Goal: Task Accomplishment & Management: Manage account settings

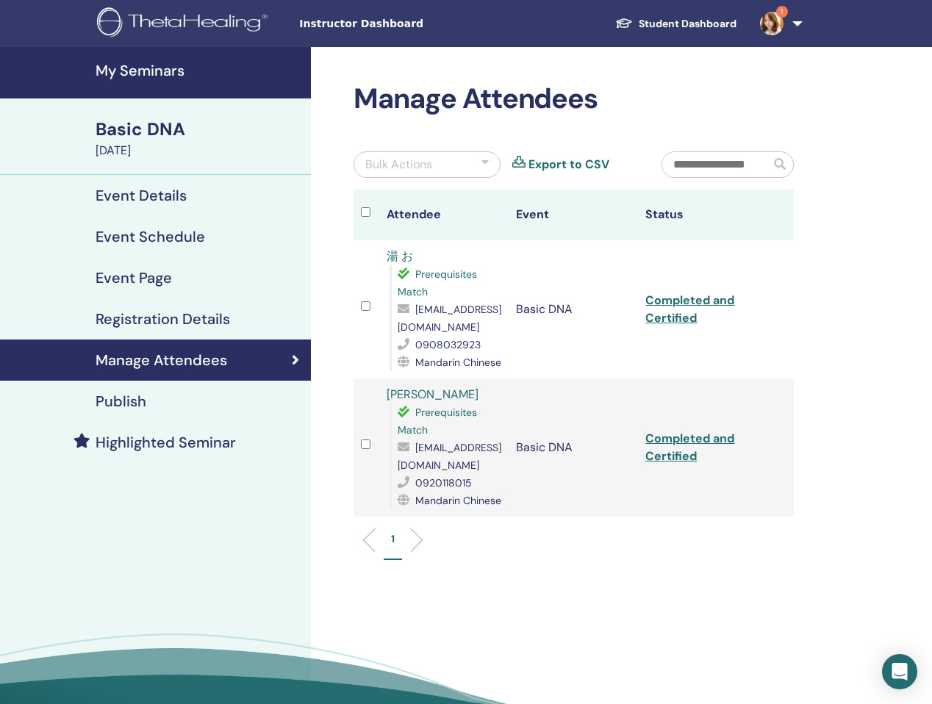
click at [324, 71] on div "Manage Attendees Bulk Actions Export to CSV Attendee Event Status 湯 お Prerequis…" at bounding box center [621, 414] width 621 height 734
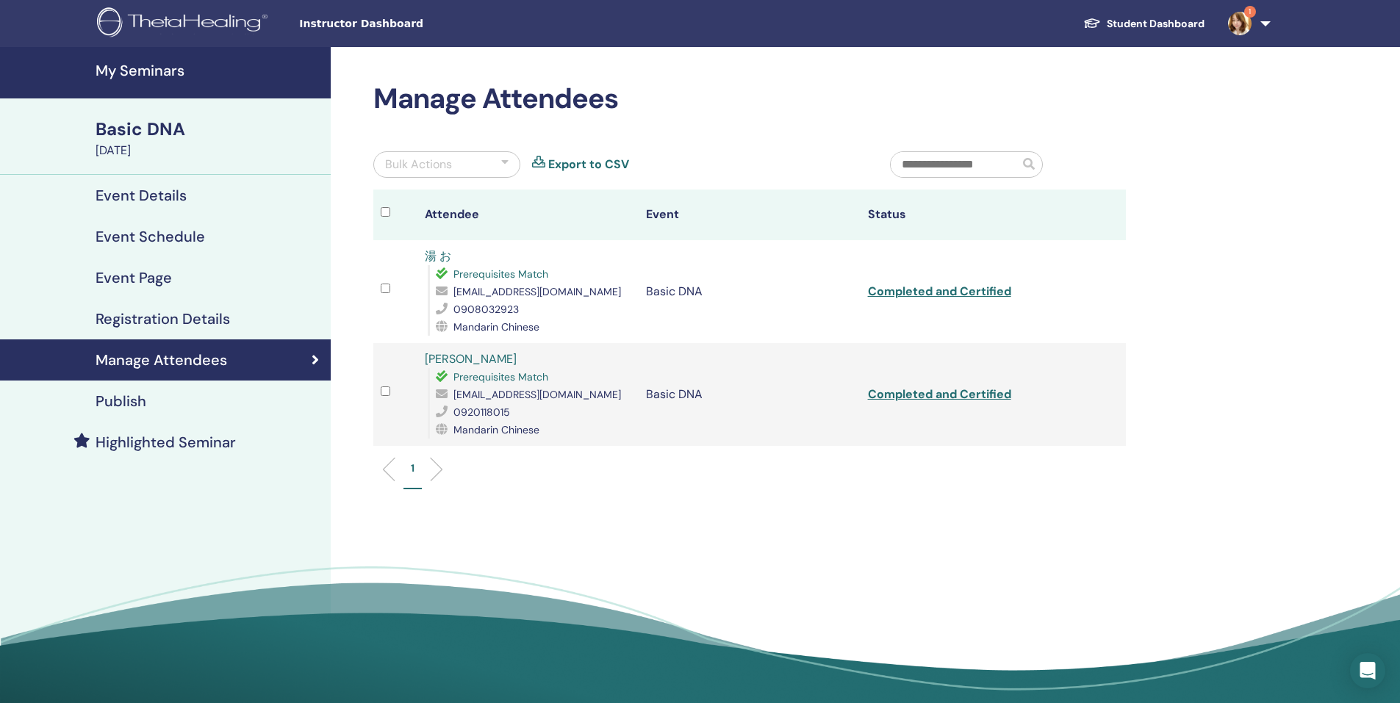
click at [931, 19] on img at bounding box center [1240, 24] width 24 height 24
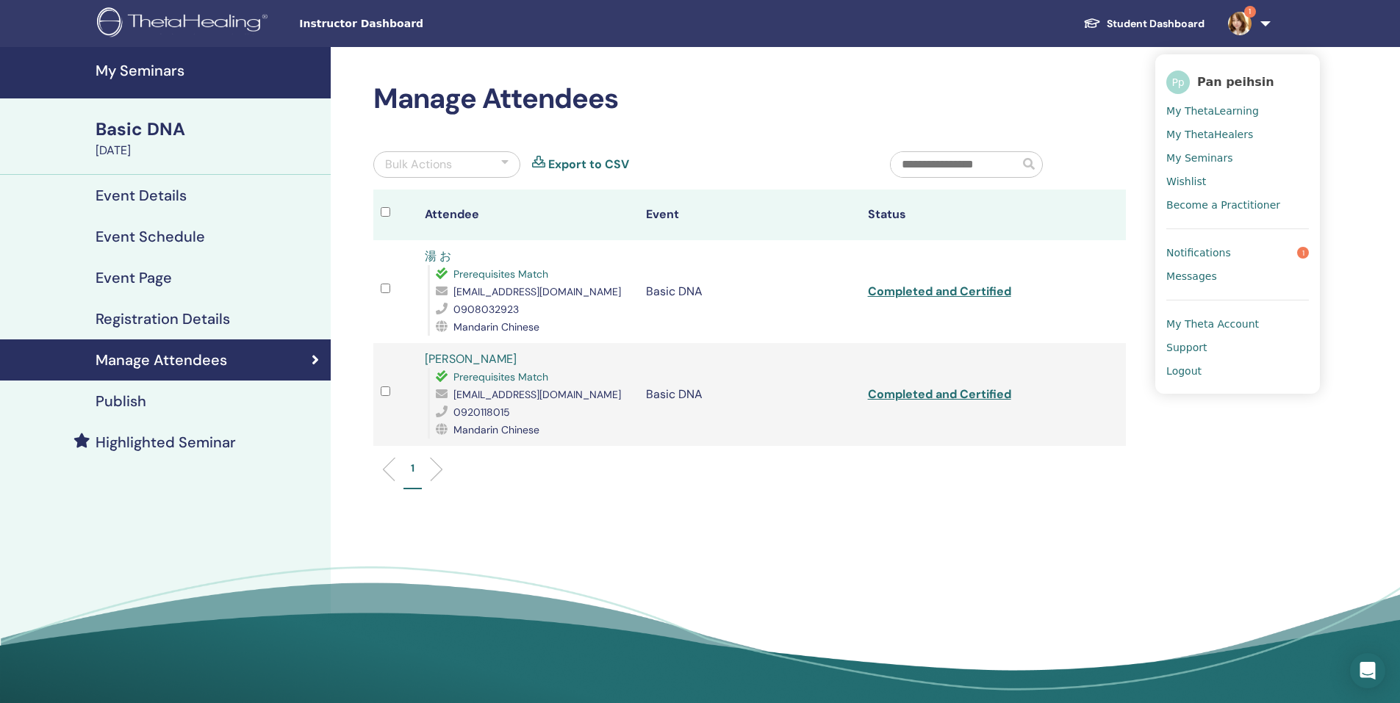
click at [931, 250] on span "Notifications" at bounding box center [1198, 252] width 65 height 13
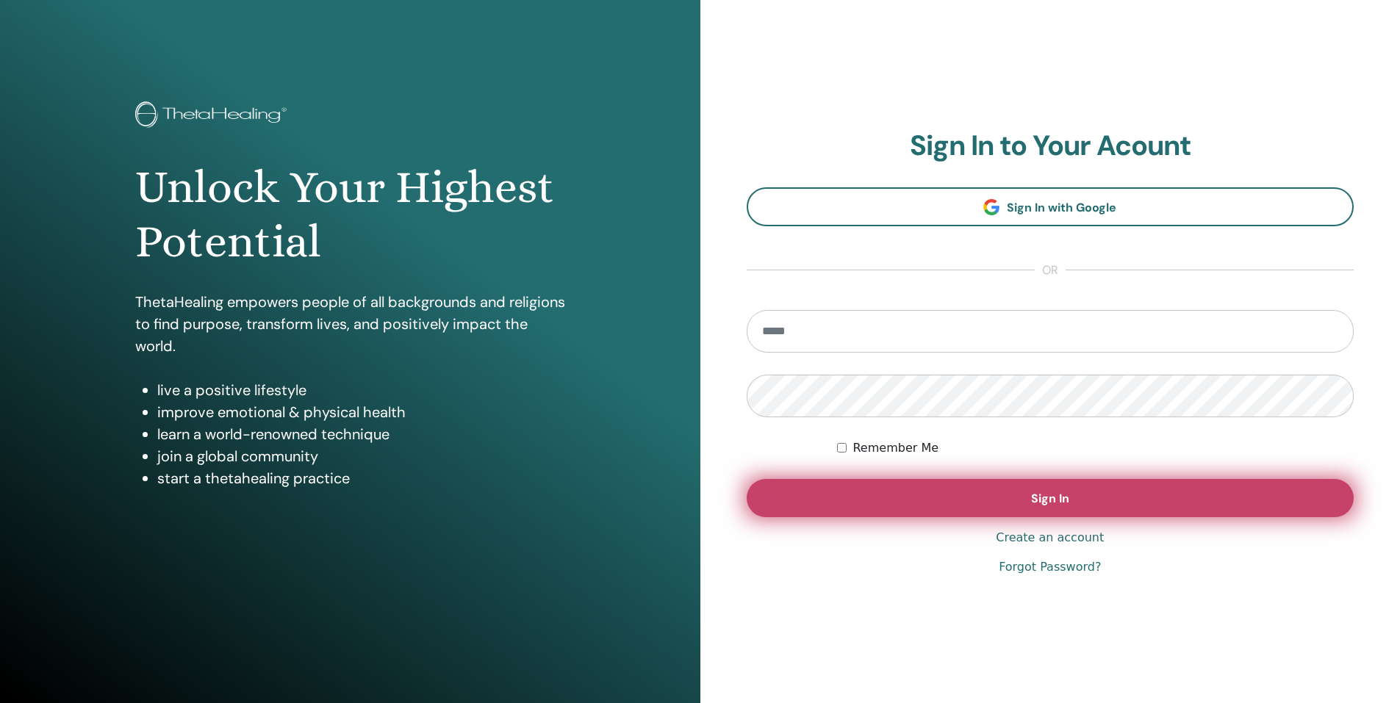
click at [1021, 492] on button "Sign In" at bounding box center [1051, 498] width 608 height 38
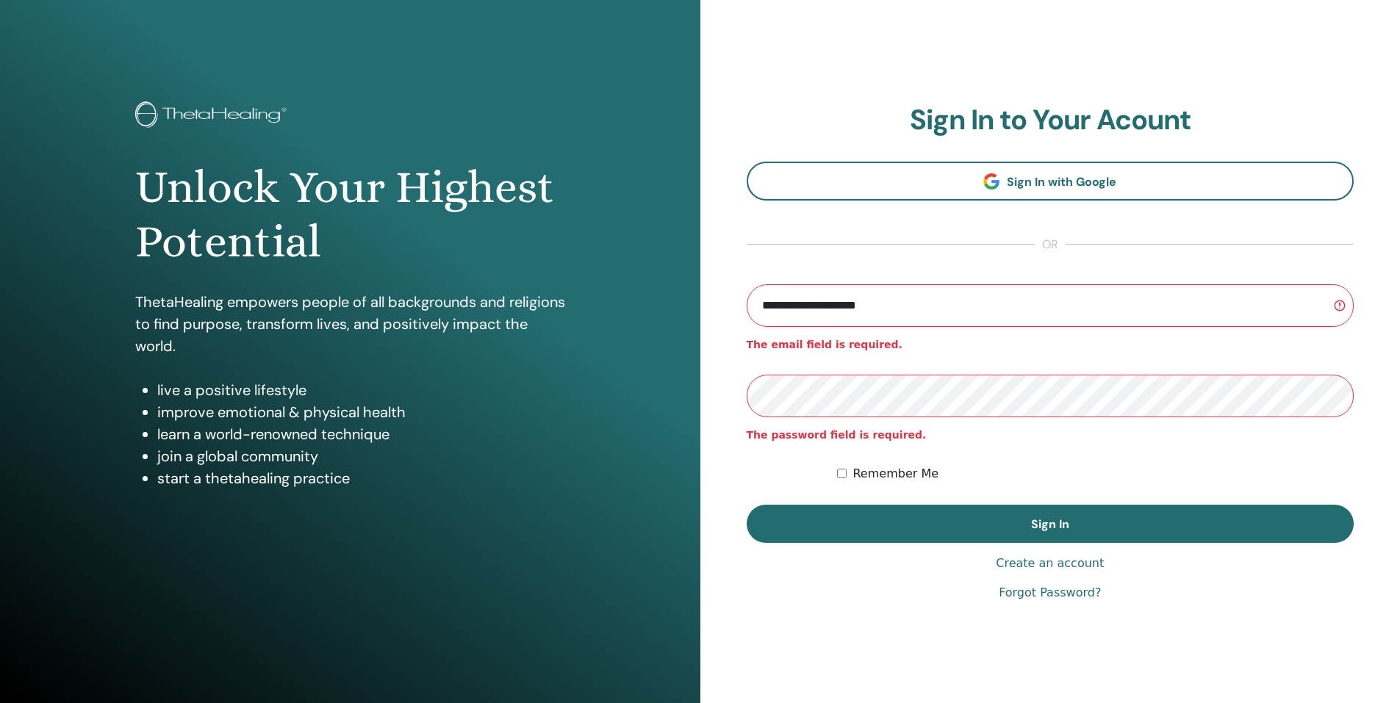
type input "**********"
click at [747, 505] on button "Sign In" at bounding box center [1051, 524] width 608 height 38
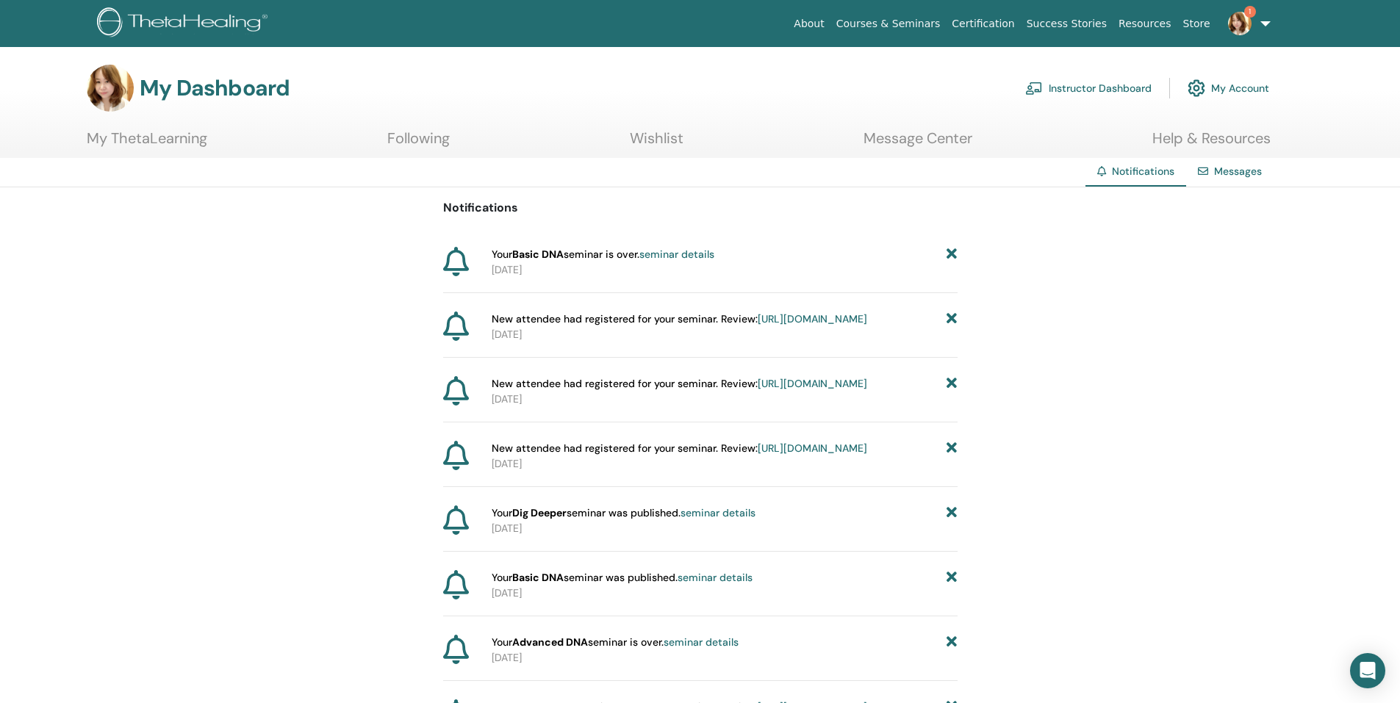
click at [1241, 87] on link "My Account" at bounding box center [1229, 88] width 82 height 32
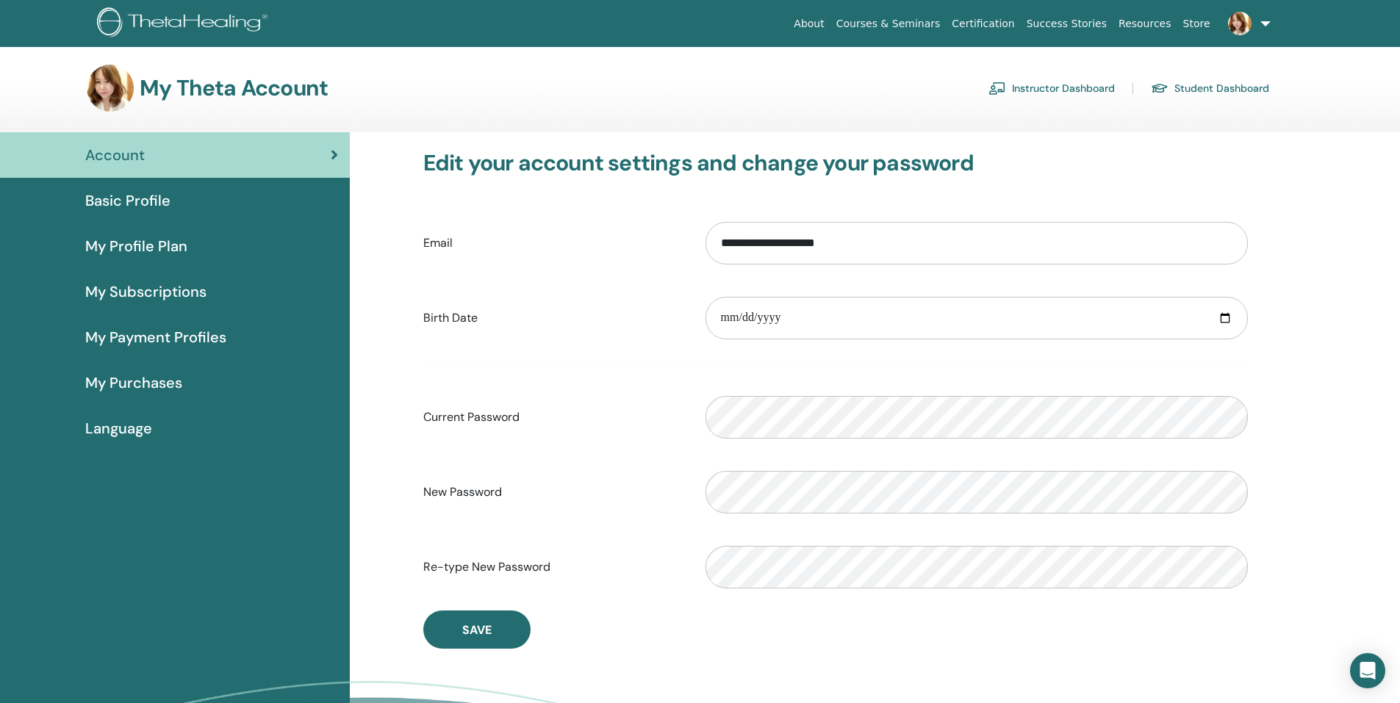
click at [1255, 22] on span at bounding box center [1239, 23] width 35 height 12
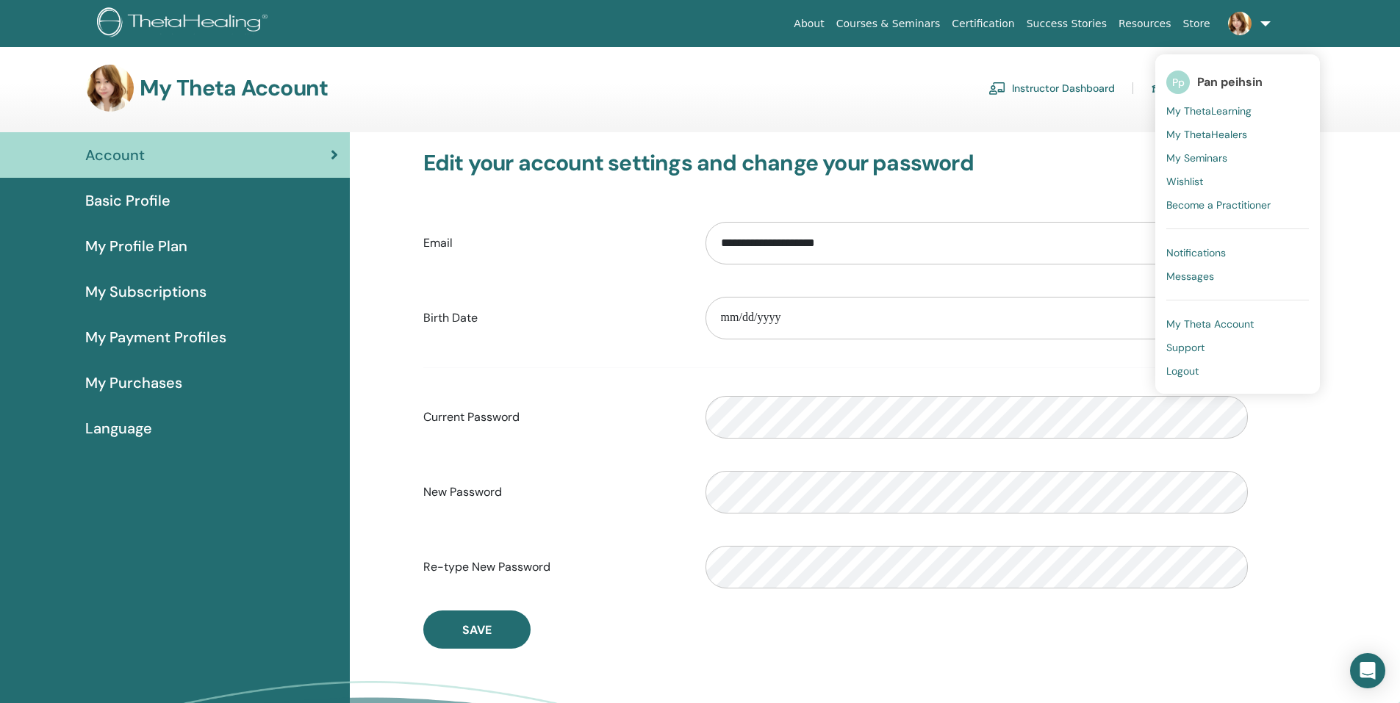
click at [1028, 80] on link "Instructor Dashboard" at bounding box center [1052, 88] width 126 height 24
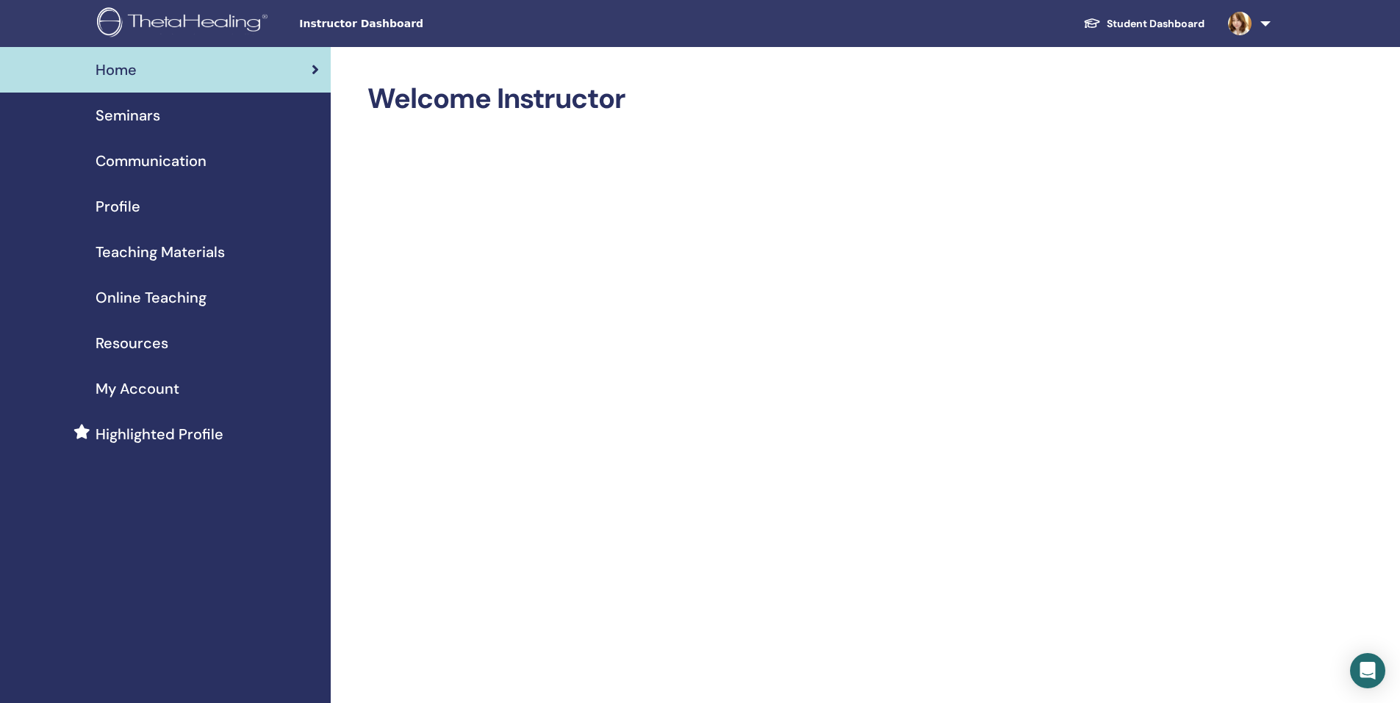
click at [209, 24] on img at bounding box center [185, 23] width 176 height 33
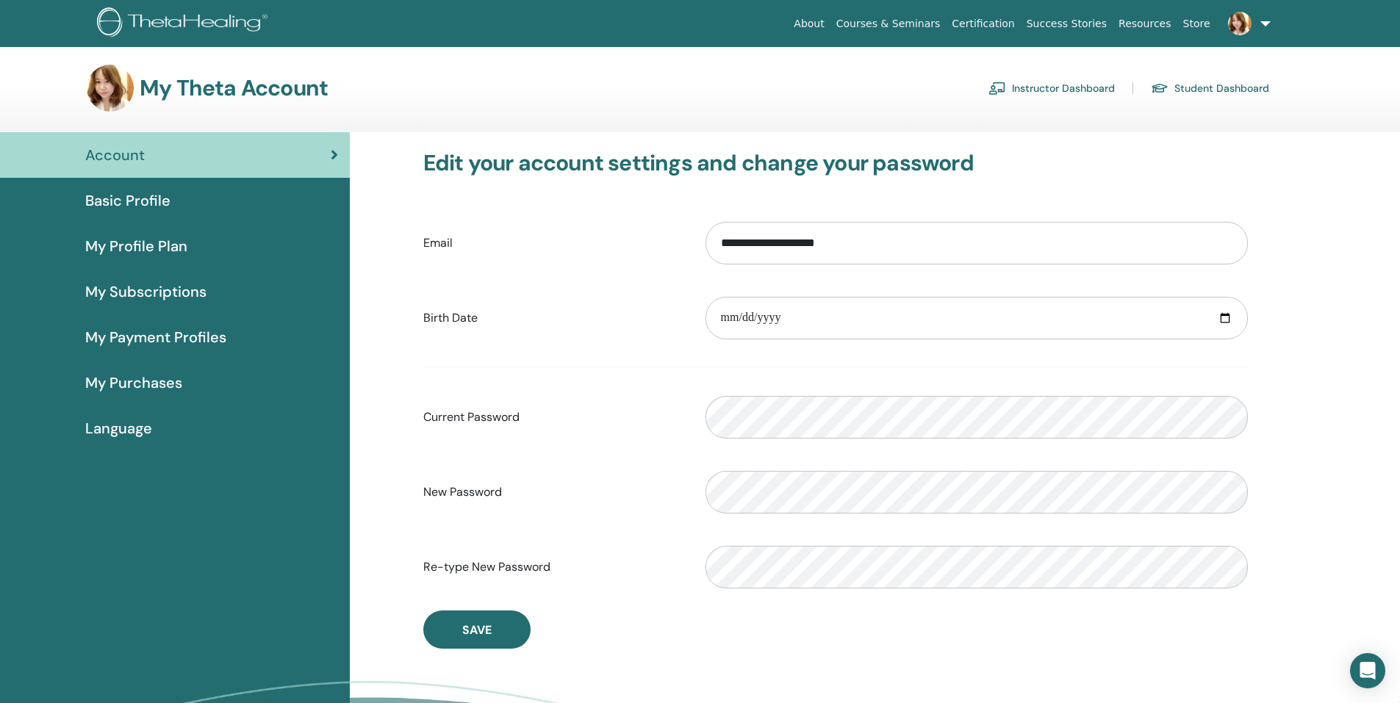
click at [1077, 93] on link "Instructor Dashboard" at bounding box center [1052, 88] width 126 height 24
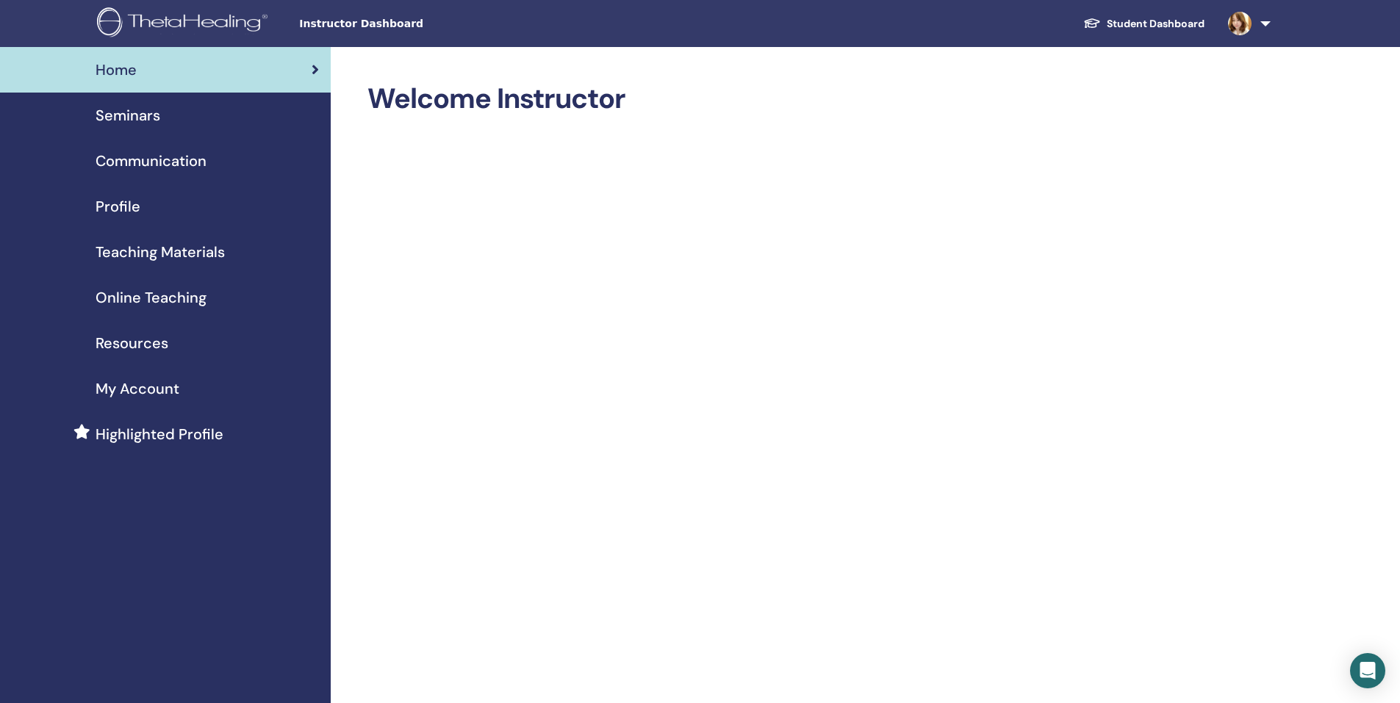
click at [130, 117] on span "Seminars" at bounding box center [128, 115] width 65 height 22
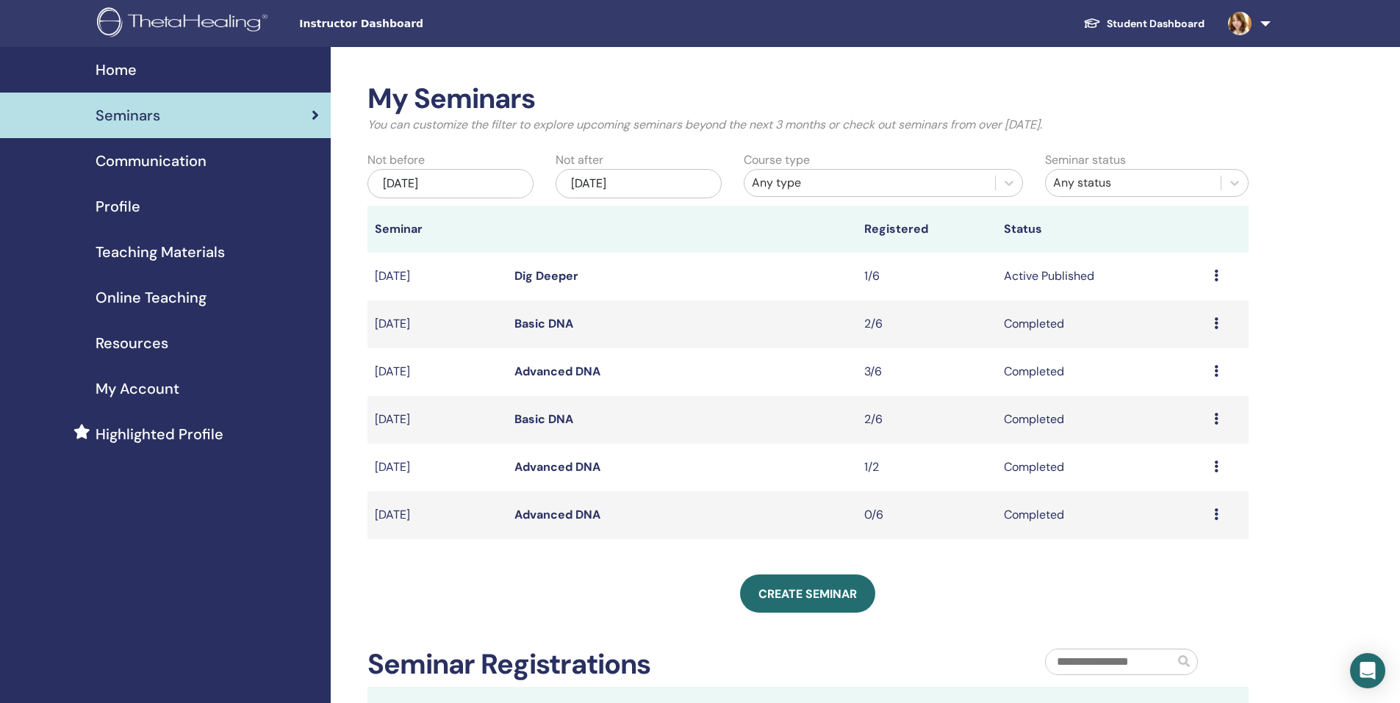
drag, startPoint x: 1068, startPoint y: 272, endPoint x: 1152, endPoint y: 273, distance: 84.5
click at [1068, 273] on td "Active Published" at bounding box center [1101, 277] width 209 height 48
click at [1222, 275] on div "Preview Edit Attendees Cancel" at bounding box center [1227, 277] width 27 height 18
click at [1211, 276] on li "Preview" at bounding box center [1180, 287] width 79 height 22
click at [543, 287] on td "Dig Deeper" at bounding box center [682, 277] width 350 height 48
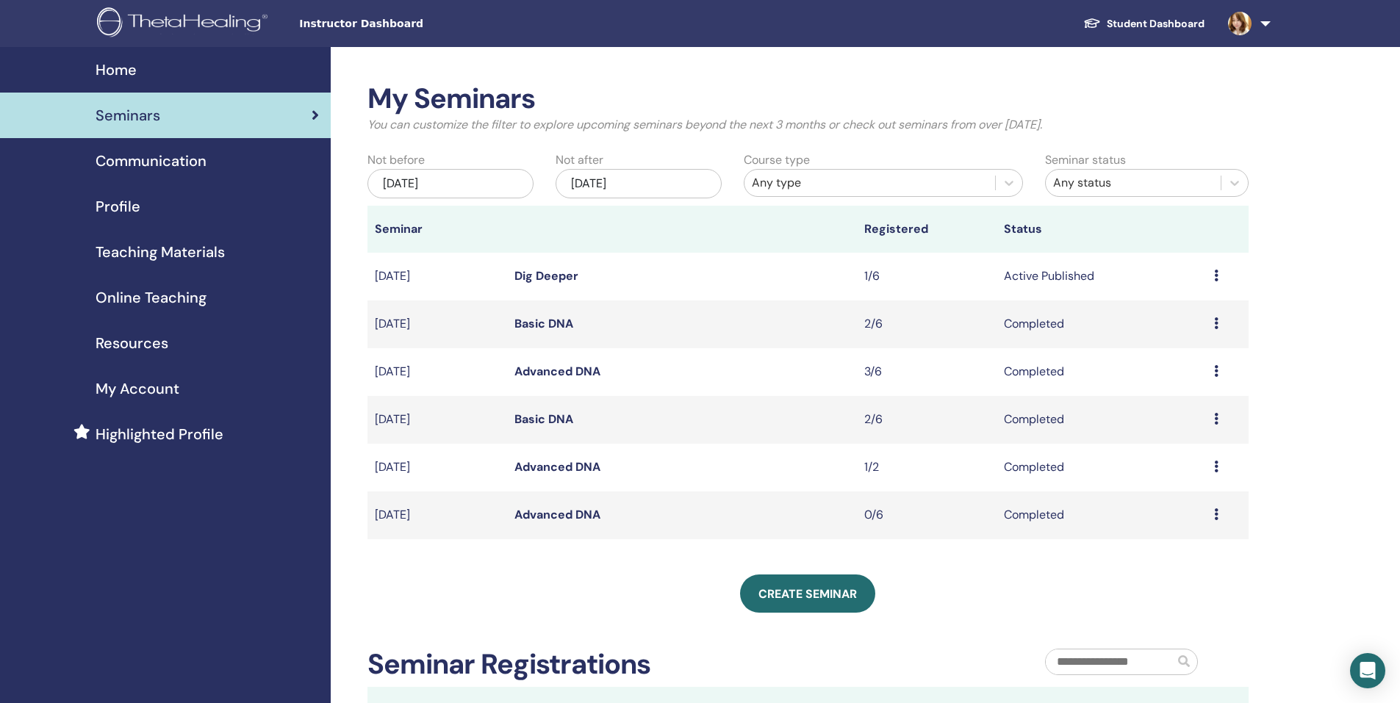
click at [545, 279] on link "Dig Deeper" at bounding box center [546, 275] width 64 height 15
click at [584, 278] on td "Dig Deeper" at bounding box center [682, 277] width 350 height 48
click at [558, 277] on link "Dig Deeper" at bounding box center [546, 275] width 64 height 15
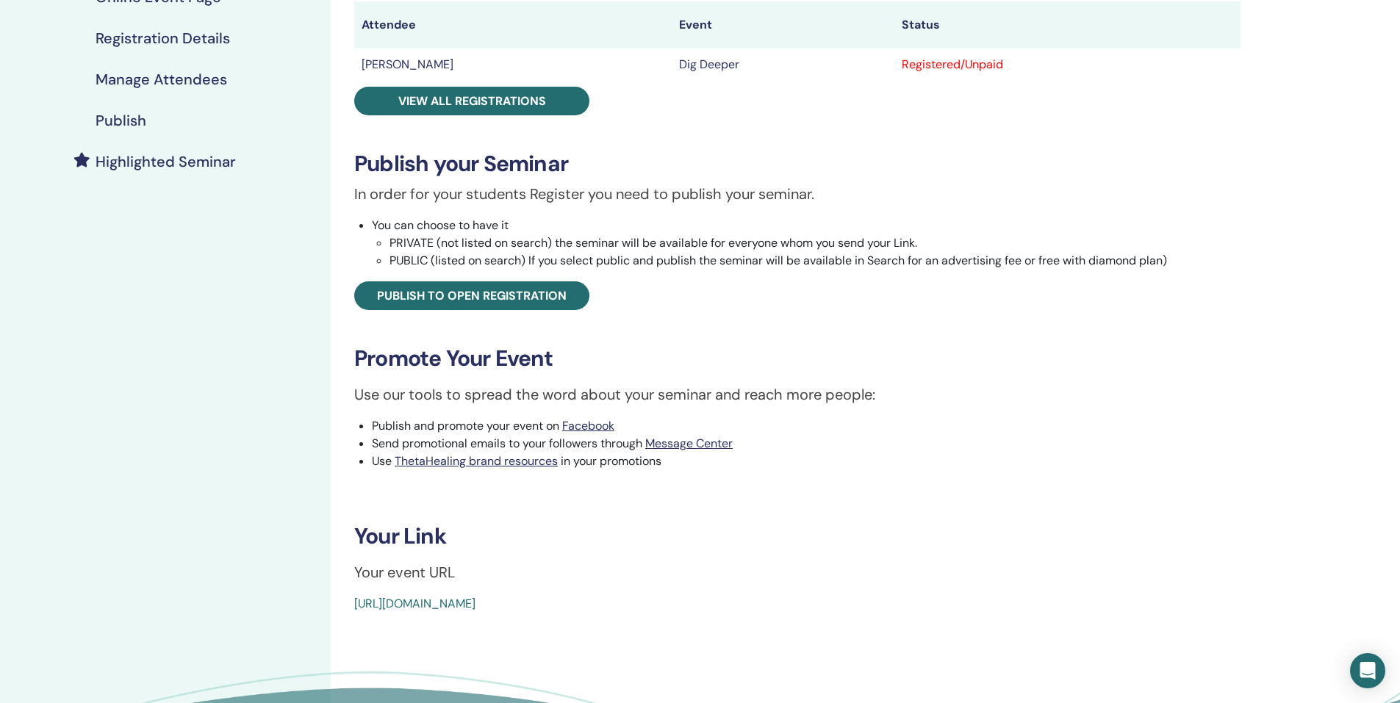
scroll to position [147, 0]
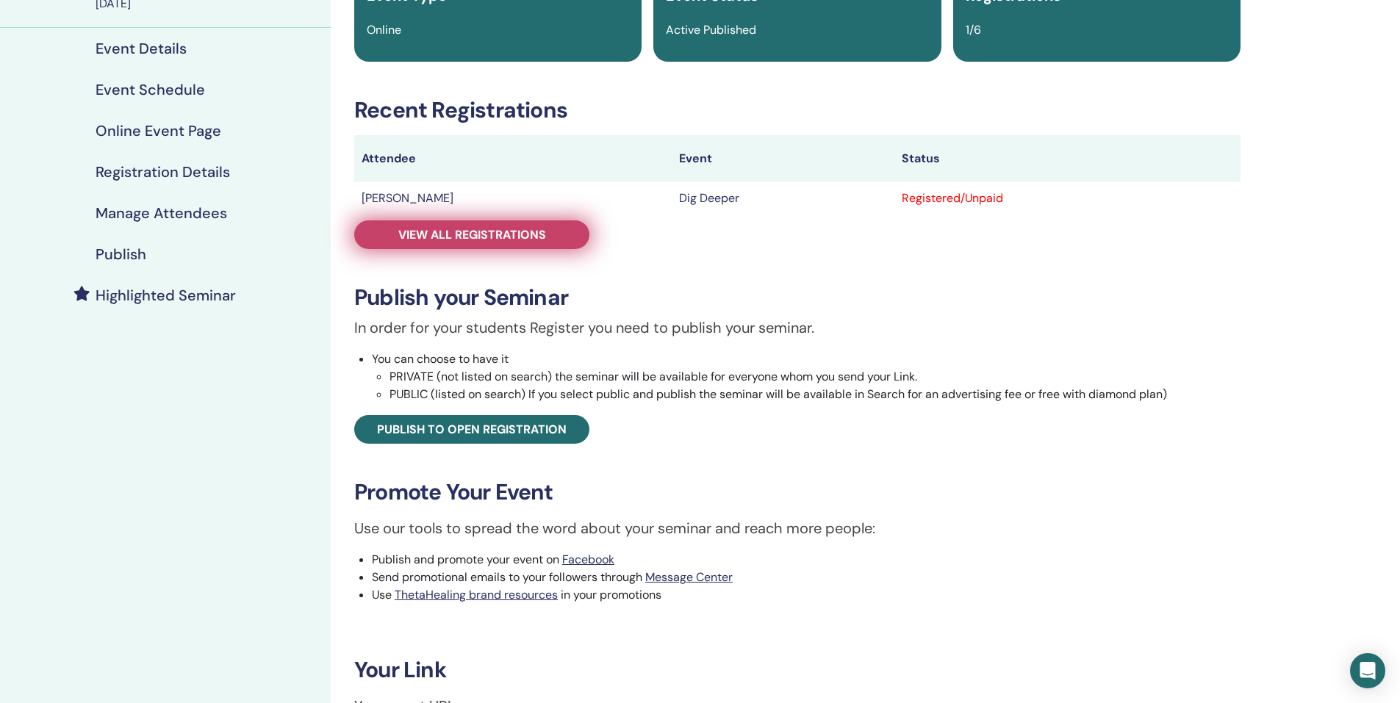
click at [498, 234] on span "View all registrations" at bounding box center [472, 234] width 148 height 15
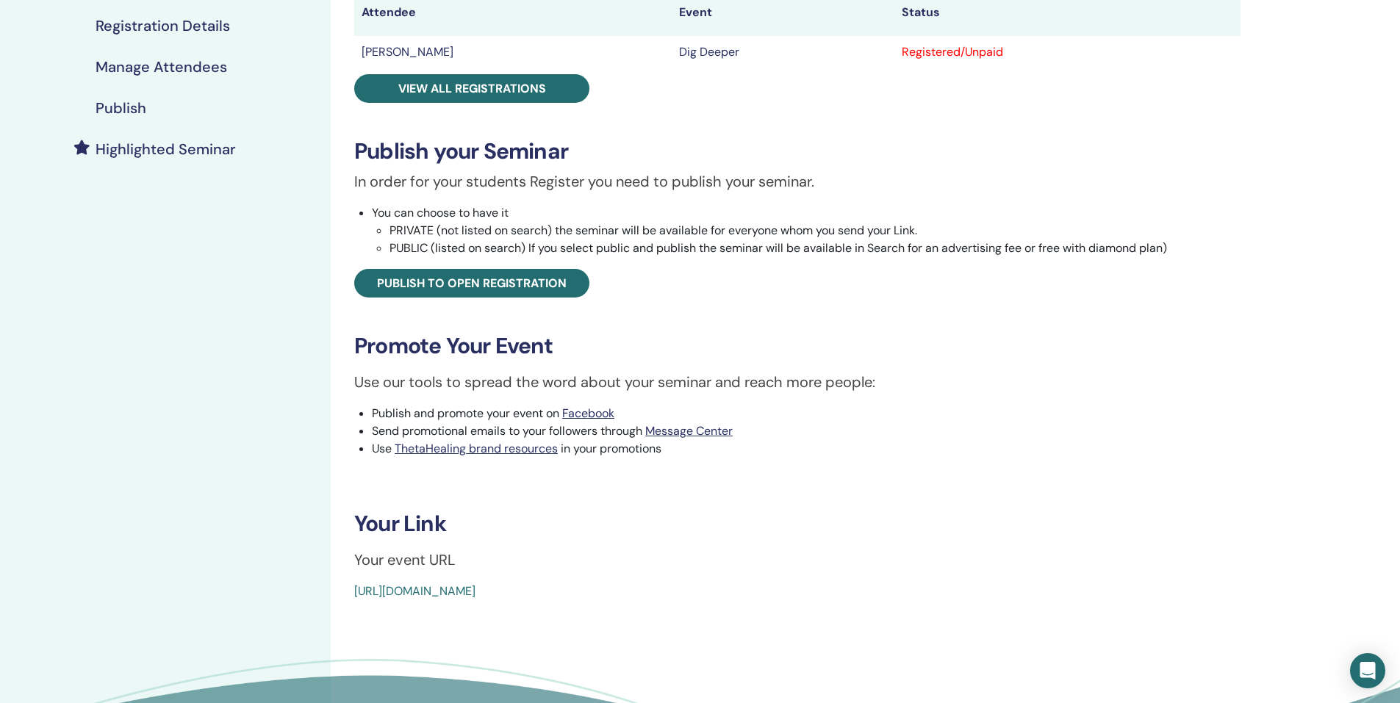
scroll to position [294, 0]
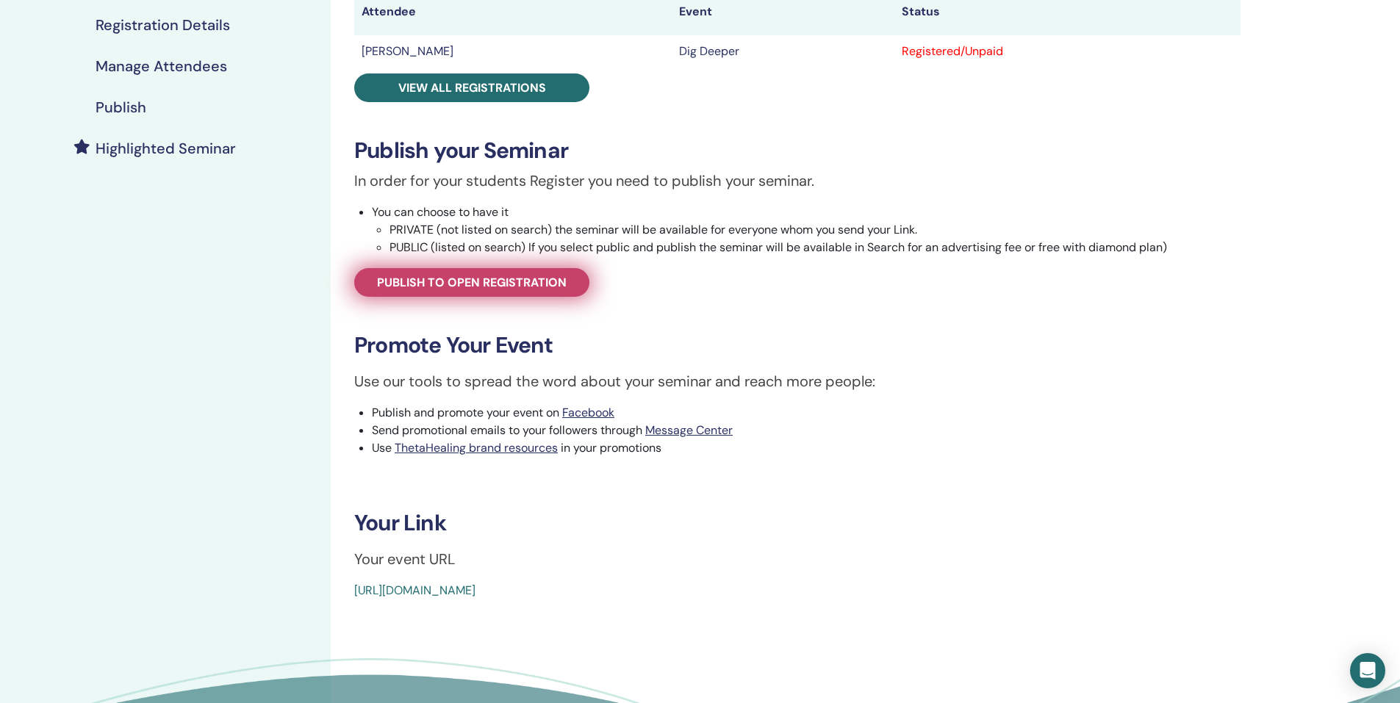
click at [538, 285] on span "Publish to open registration" at bounding box center [472, 282] width 190 height 15
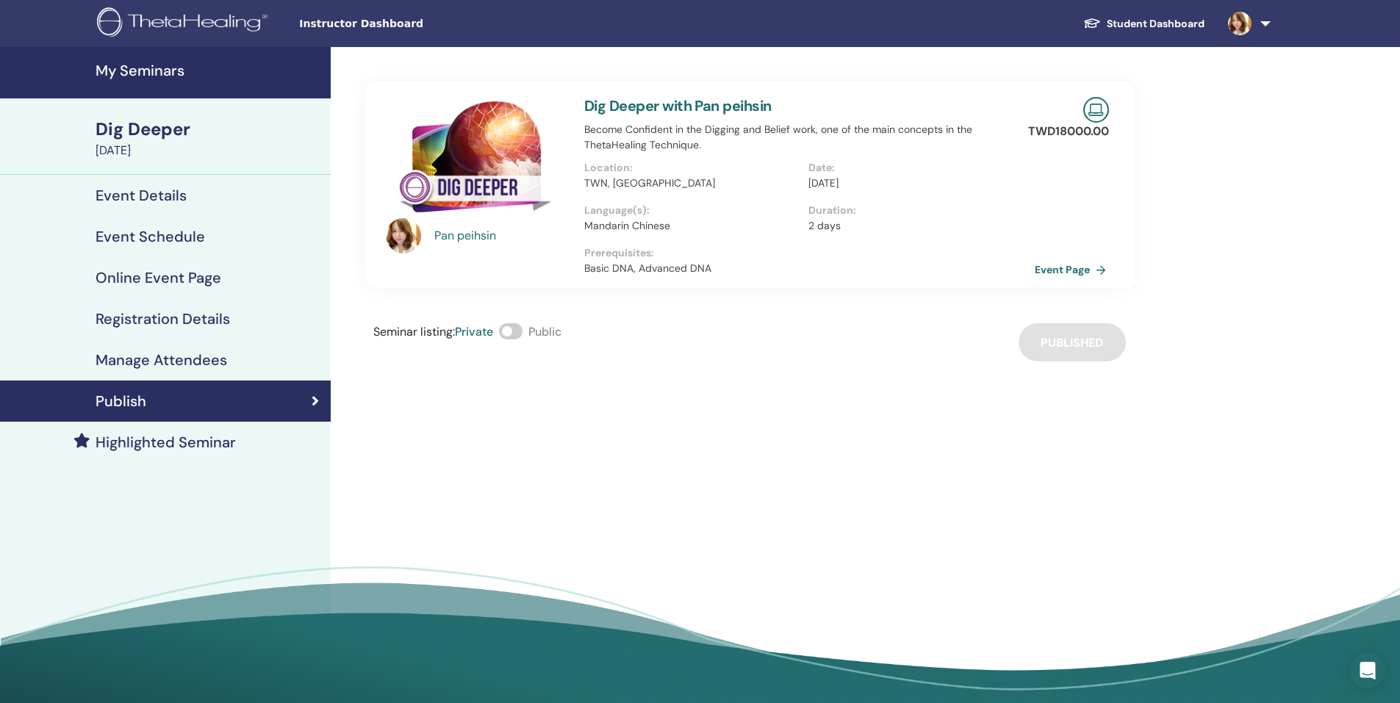
click at [1053, 268] on link "Event Page" at bounding box center [1073, 270] width 77 height 22
